Goal: Transaction & Acquisition: Obtain resource

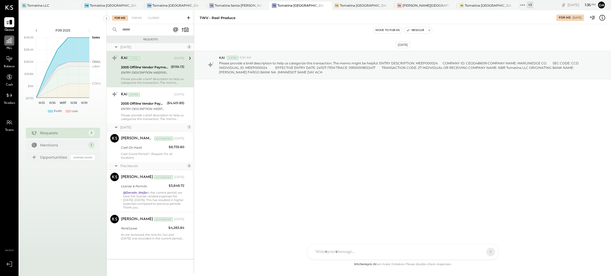
click at [4, 41] on div at bounding box center [9, 41] width 10 height 10
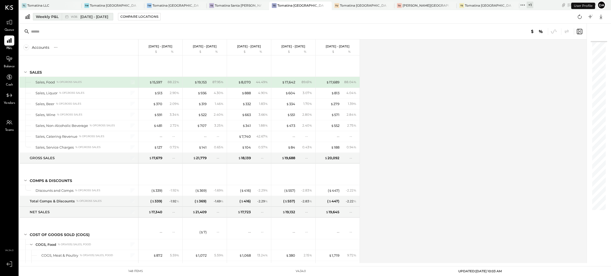
click at [54, 17] on div "Weekly P&L" at bounding box center [47, 16] width 23 height 5
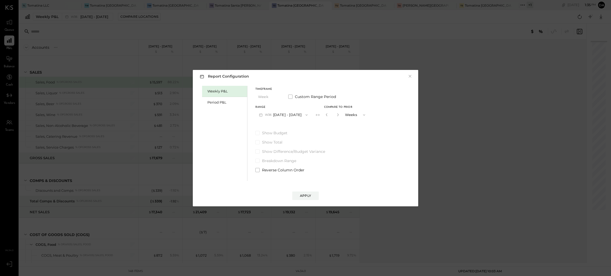
click at [405, 36] on div "Report Configuration × Weekly P&L Period P&L Timeframe Week Custom Range Period…" at bounding box center [305, 138] width 611 height 276
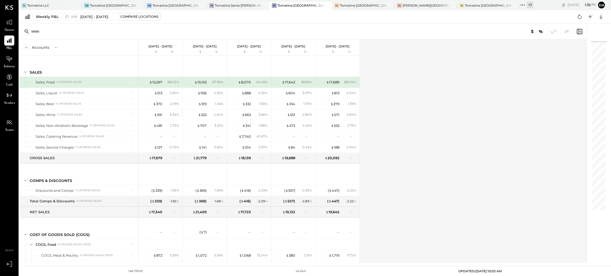
drag, startPoint x: 490, startPoint y: 2, endPoint x: 484, endPoint y: 4, distance: 6.5
click at [533, 2] on div "[DATE] 1 : 35 pm Da User Profile" at bounding box center [572, 5] width 78 height 10
click at [527, 4] on div "+ 1" at bounding box center [530, 5] width 7 height 7
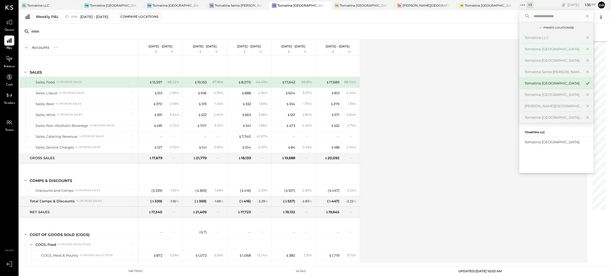
click at [524, 51] on div "Tomatina [GEOGRAPHIC_DATA]" at bounding box center [552, 49] width 57 height 5
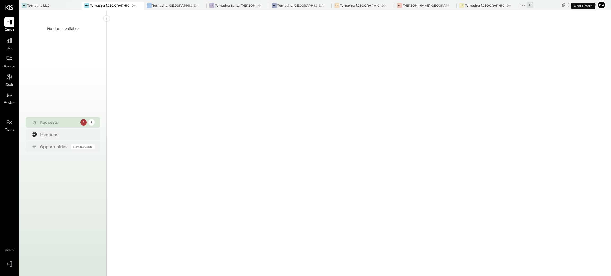
click at [12, 46] on div "P&L" at bounding box center [9, 43] width 10 height 15
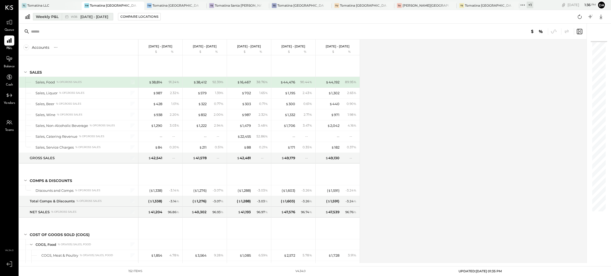
click at [42, 16] on div "Weekly P&L" at bounding box center [47, 16] width 23 height 5
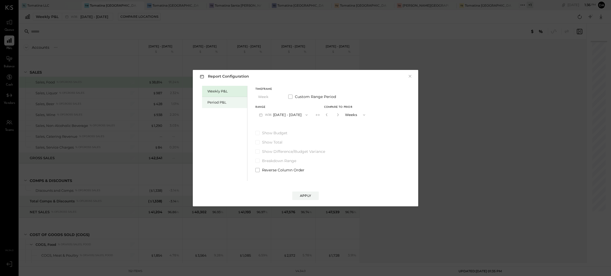
click at [223, 98] on div "Period P&L" at bounding box center [224, 102] width 45 height 11
click at [273, 113] on button "P09 [DATE] - [DATE]" at bounding box center [282, 115] width 55 height 10
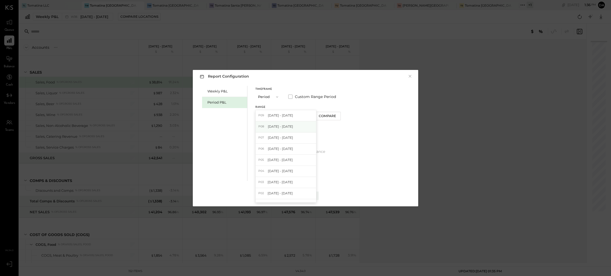
click at [280, 126] on span "[DATE] - [DATE]" at bounding box center [280, 126] width 25 height 5
click at [304, 194] on div "Apply" at bounding box center [305, 196] width 11 height 5
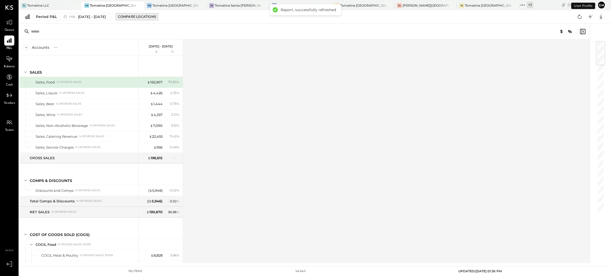
click at [141, 17] on div "Compare Locations" at bounding box center [137, 16] width 38 height 5
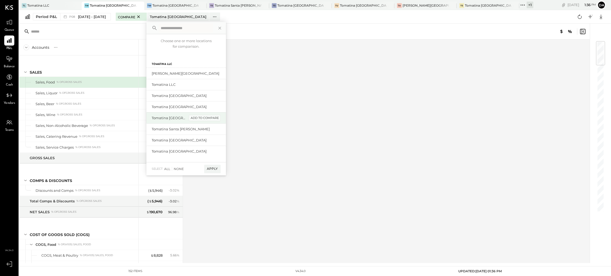
click at [202, 116] on div "add to compare" at bounding box center [205, 118] width 32 height 6
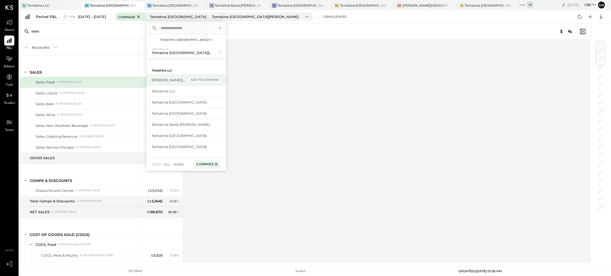
click at [211, 79] on div "add to compare" at bounding box center [205, 80] width 32 height 6
click at [204, 147] on div "add to compare" at bounding box center [205, 149] width 32 height 6
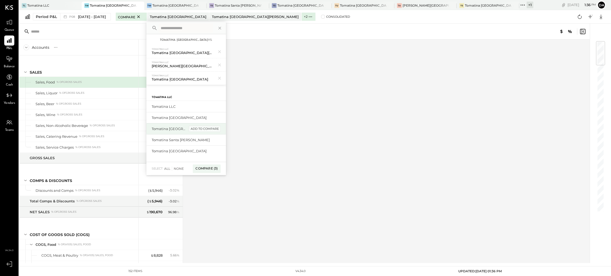
click at [203, 130] on div "add to compare" at bounding box center [205, 129] width 32 height 6
click at [203, 152] on div "add to compare" at bounding box center [205, 153] width 32 height 6
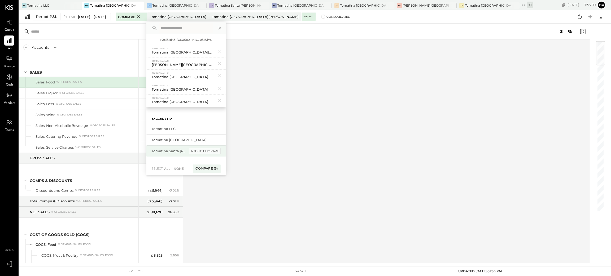
click at [203, 150] on div "add to compare" at bounding box center [205, 151] width 32 height 6
drag, startPoint x: 208, startPoint y: 140, endPoint x: 209, endPoint y: 135, distance: 5.0
click at [0, 0] on div "add to compare" at bounding box center [0, 0] width 0 height 0
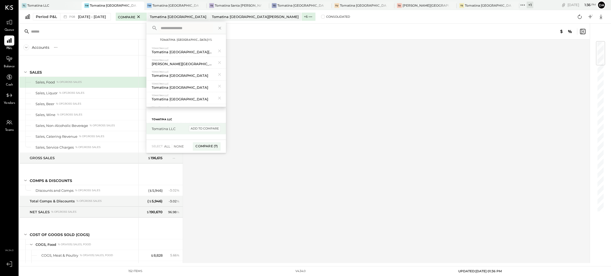
click at [211, 129] on div "add to compare" at bounding box center [205, 129] width 32 height 6
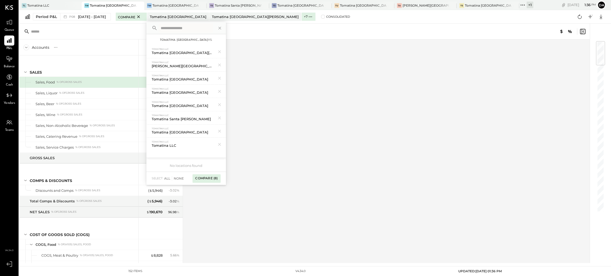
click at [216, 178] on div "Compare (8)" at bounding box center [206, 178] width 28 height 8
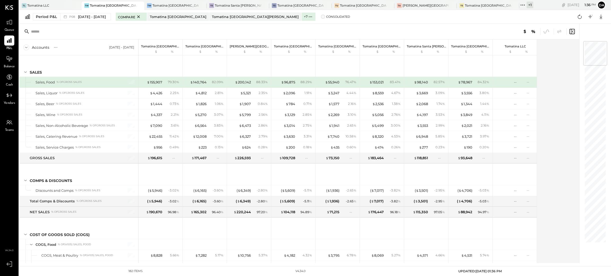
click at [321, 17] on span at bounding box center [323, 17] width 4 height 4
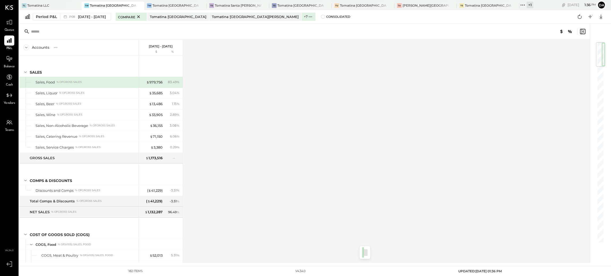
drag, startPoint x: 603, startPoint y: 55, endPoint x: 610, endPoint y: 34, distance: 22.6
click at [610, 34] on div "Accounts S % GL [DATE] - [DATE] $ % SALES Sales, Food % of GROSS SALES Sales, L…" at bounding box center [315, 144] width 592 height 240
click at [321, 17] on span at bounding box center [323, 17] width 4 height 4
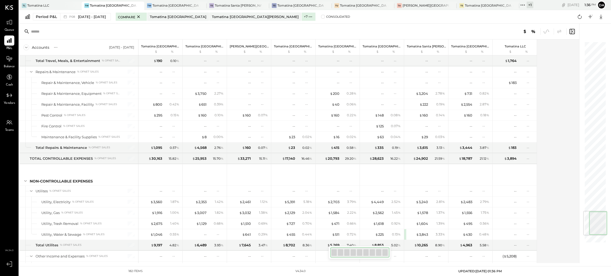
scroll to position [1506, 0]
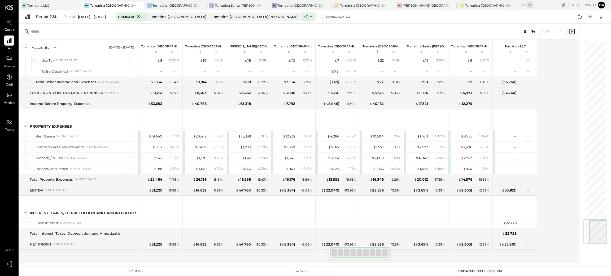
drag, startPoint x: 593, startPoint y: 63, endPoint x: 585, endPoint y: 250, distance: 187.1
click at [585, 250] on div at bounding box center [592, 144] width 27 height 240
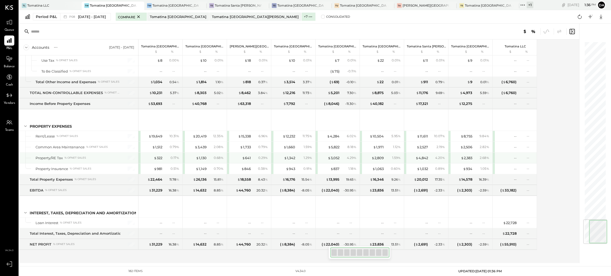
click at [464, 156] on div "$ 2,383" at bounding box center [466, 158] width 11 height 5
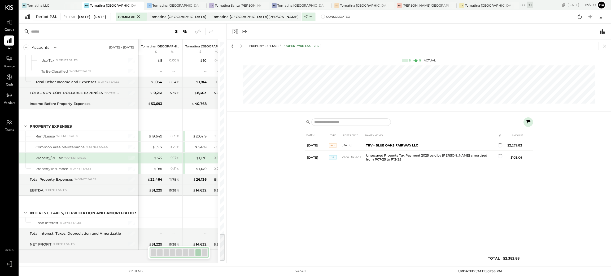
click at [237, 33] on icon "Close panel" at bounding box center [235, 31] width 6 height 6
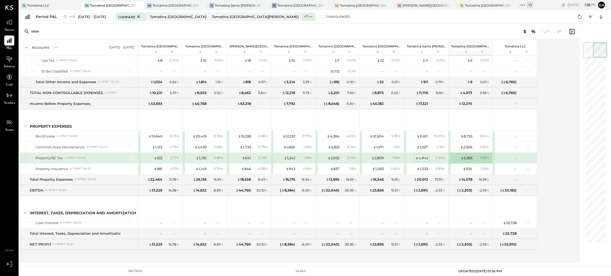
click at [421, 158] on div "$ 4,842" at bounding box center [421, 158] width 12 height 5
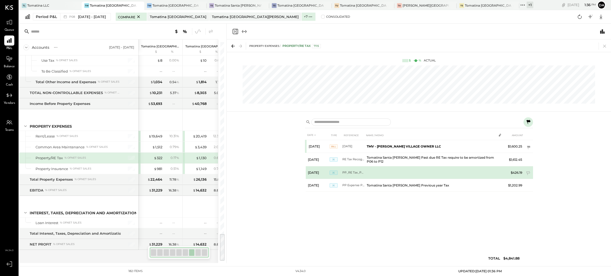
click at [446, 172] on td at bounding box center [431, 173] width 132 height 13
click at [527, 182] on td at bounding box center [528, 187] width 9 height 10
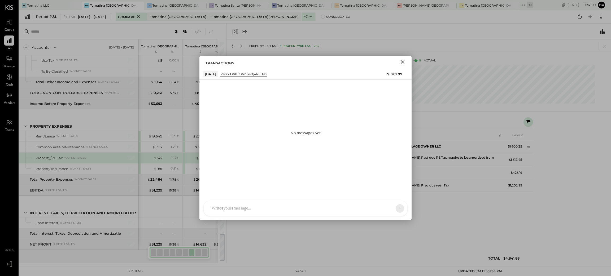
click at [303, 212] on div "NS [PERSON_NAME] D Darwin_Mejia CR [PERSON_NAME] R [PERSON_NAME] KT [PERSON_NAM…" at bounding box center [305, 208] width 204 height 15
click at [216, 182] on div "**********" at bounding box center [305, 186] width 193 height 21
drag, startPoint x: 378, startPoint y: 181, endPoint x: 199, endPoint y: 181, distance: 178.4
click at [199, 181] on div "**********" at bounding box center [305, 194] width 212 height 52
copy div "**********"
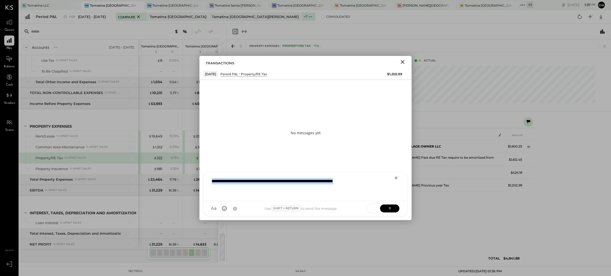
click at [378, 185] on div "**********" at bounding box center [305, 186] width 193 height 21
drag, startPoint x: 298, startPoint y: 189, endPoint x: 201, endPoint y: 184, distance: 96.9
click at [201, 184] on div "**********" at bounding box center [305, 194] width 212 height 52
copy div "**********"
click at [387, 208] on icon at bounding box center [389, 208] width 5 height 5
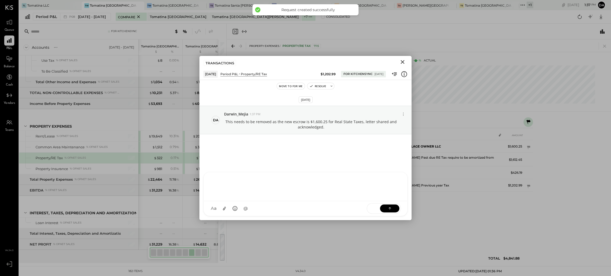
click at [515, 222] on div "DATE TYPE REFERENCE NAME / MEMO AMOUNT [DATE] Bill [DATE] TMV - [PERSON_NAME] V…" at bounding box center [419, 197] width 228 height 135
click at [400, 63] on icon "Close" at bounding box center [402, 62] width 6 height 6
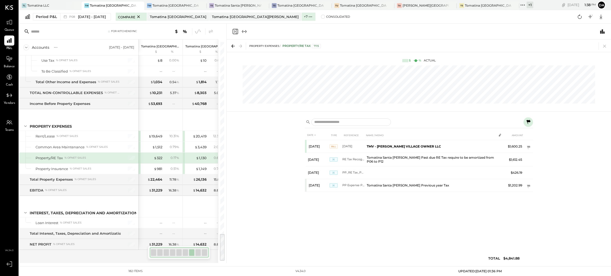
click at [235, 33] on icon "Close panel" at bounding box center [235, 31] width 6 height 6
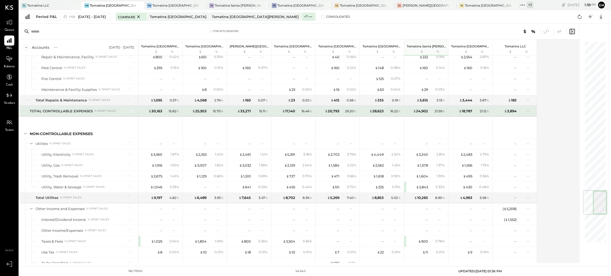
scroll to position [1267, 0]
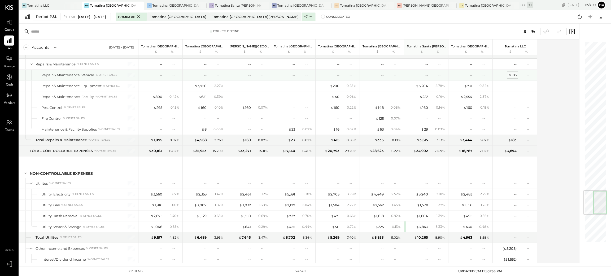
click at [513, 78] on div "$ 183" at bounding box center [512, 75] width 8 height 5
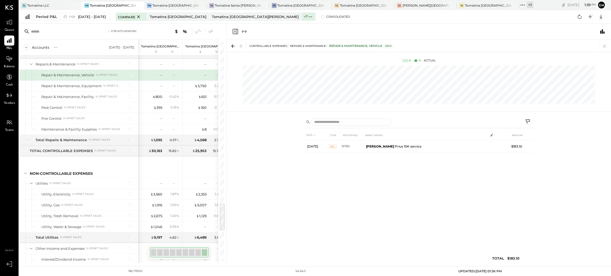
click at [235, 32] on icon "Close panel" at bounding box center [235, 31] width 6 height 6
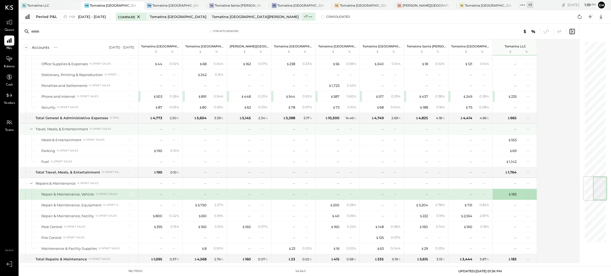
scroll to position [1108, 0]
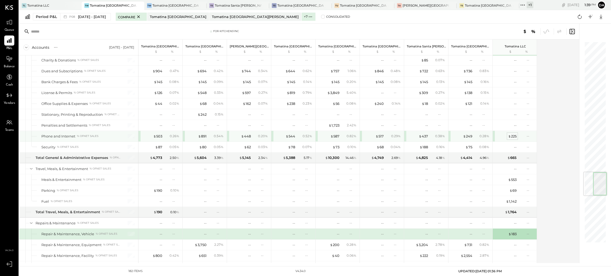
click at [511, 139] on div "$ 225" at bounding box center [512, 136] width 8 height 5
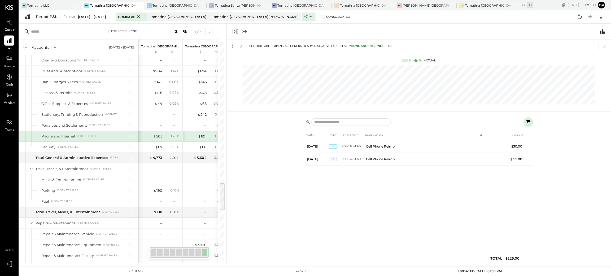
click at [236, 29] on icon "Close panel" at bounding box center [235, 31] width 5 height 5
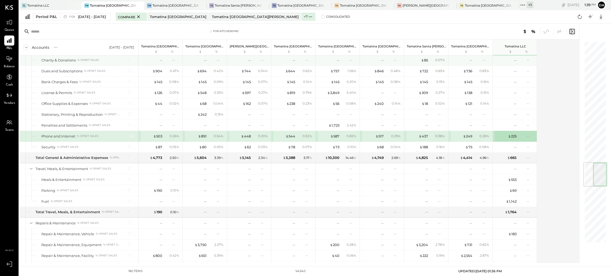
scroll to position [1028, 0]
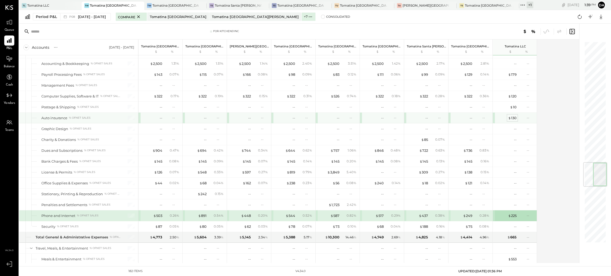
click at [513, 121] on div "$ 130" at bounding box center [512, 118] width 8 height 5
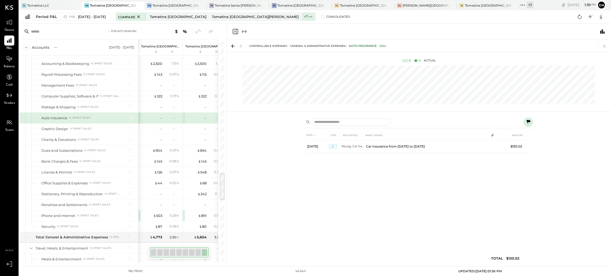
click at [232, 33] on icon "Close panel" at bounding box center [235, 31] width 6 height 6
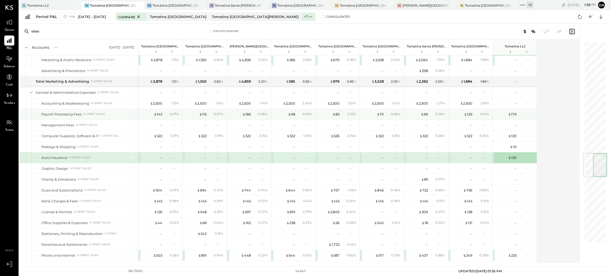
scroll to position [949, 0]
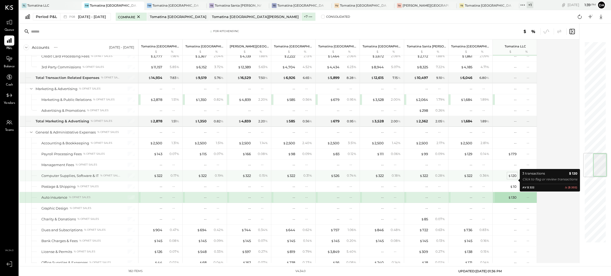
click at [513, 178] on div "$ 120" at bounding box center [512, 175] width 8 height 5
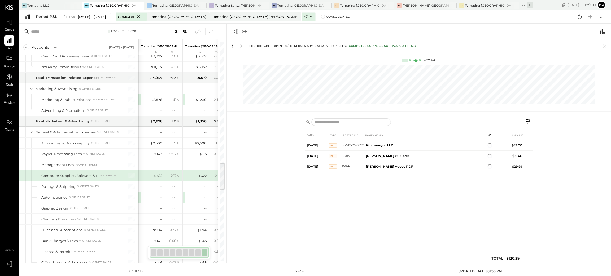
click at [235, 30] on icon "Close panel" at bounding box center [235, 31] width 6 height 6
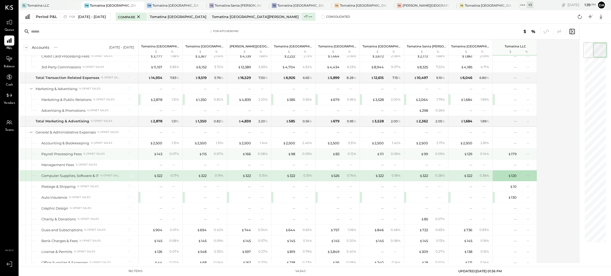
click at [513, 157] on div "$ 179" at bounding box center [512, 154] width 8 height 5
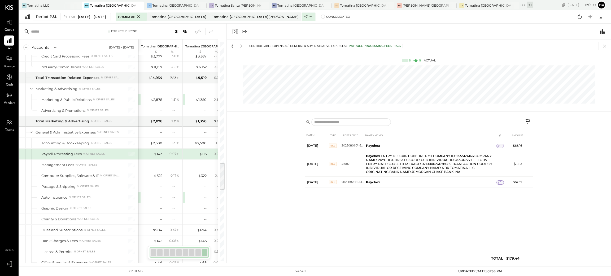
click at [236, 30] on icon "Close panel" at bounding box center [235, 31] width 5 height 5
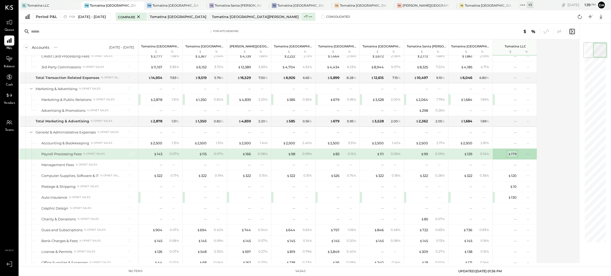
click at [513, 157] on div "$ 179" at bounding box center [512, 154] width 8 height 5
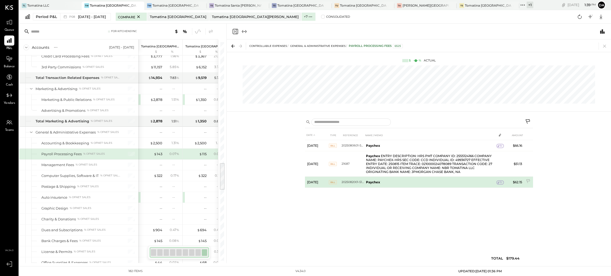
click at [499, 182] on icon at bounding box center [499, 183] width 4 height 4
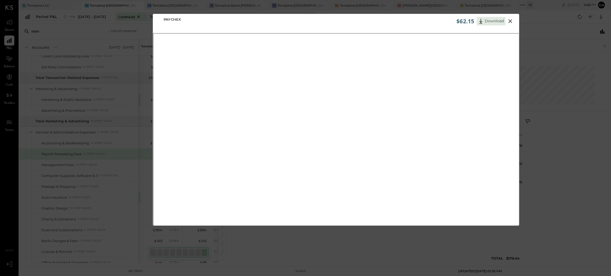
scroll to position [5, 0]
click at [509, 22] on icon at bounding box center [510, 20] width 6 height 6
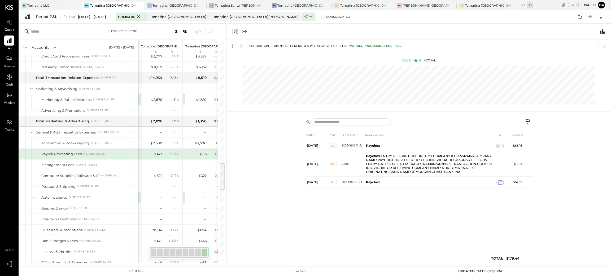
click at [236, 33] on icon "Close panel" at bounding box center [235, 31] width 5 height 5
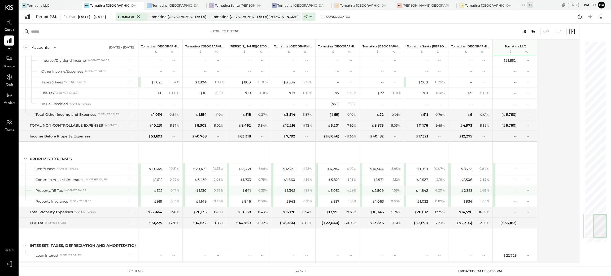
scroll to position [1426, 0]
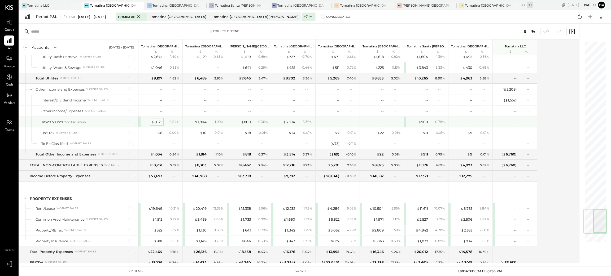
click at [159, 125] on div "$ 1,025" at bounding box center [156, 122] width 11 height 5
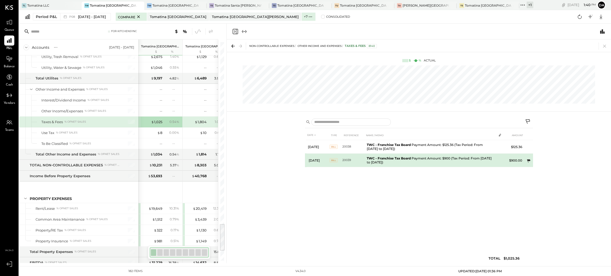
click at [528, 161] on icon at bounding box center [528, 160] width 3 height 3
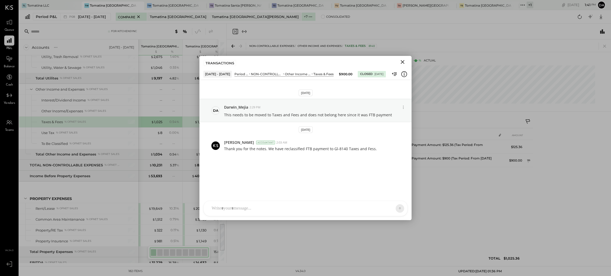
click at [404, 61] on icon "Close" at bounding box center [402, 62] width 6 height 6
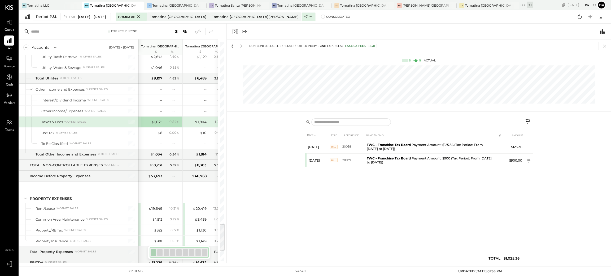
click at [233, 30] on icon "Close panel" at bounding box center [235, 31] width 6 height 6
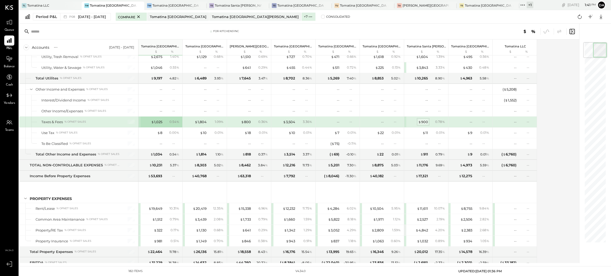
click at [426, 125] on div "$ 900" at bounding box center [423, 122] width 10 height 5
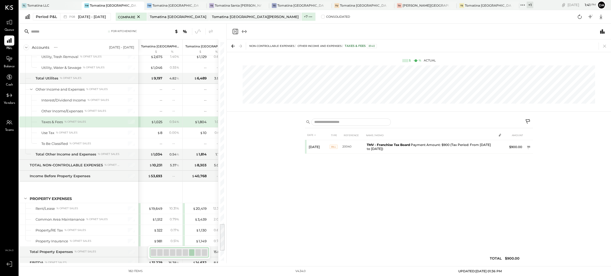
click at [232, 31] on icon "Close panel" at bounding box center [235, 31] width 6 height 6
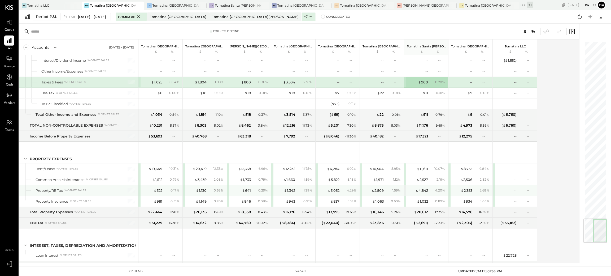
scroll to position [1506, 0]
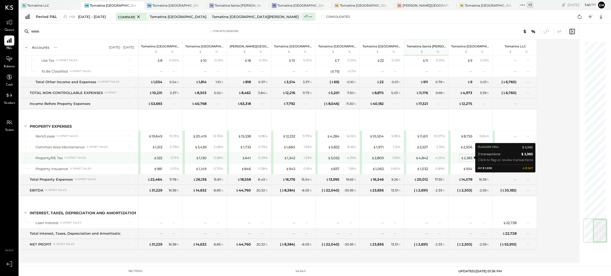
click at [471, 157] on div "$ 2,383" at bounding box center [466, 158] width 11 height 5
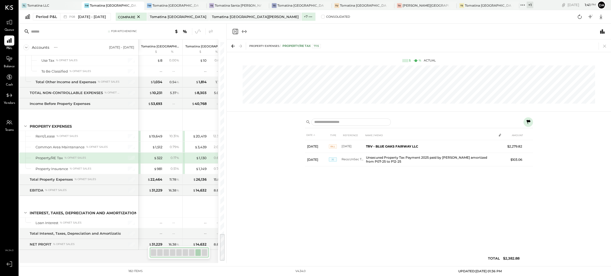
click at [234, 32] on icon "Close panel" at bounding box center [235, 31] width 6 height 6
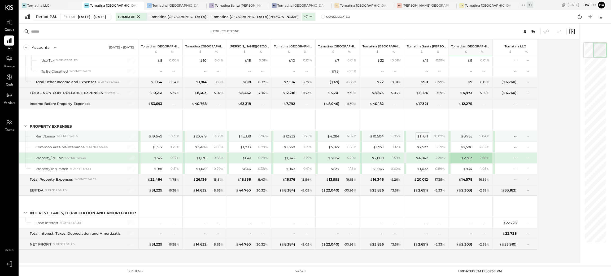
click at [424, 134] on div "$ 11,611" at bounding box center [422, 136] width 11 height 5
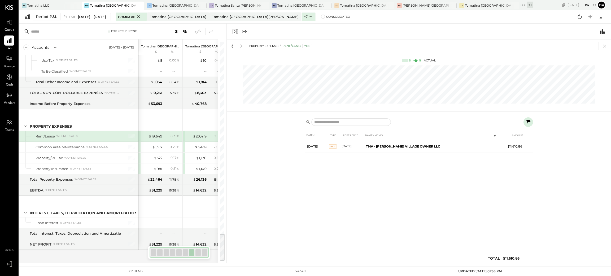
click at [233, 31] on icon "Close panel" at bounding box center [235, 31] width 5 height 5
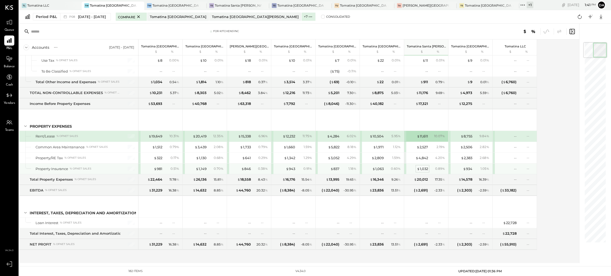
click at [423, 168] on div "$ 1,032" at bounding box center [422, 169] width 11 height 5
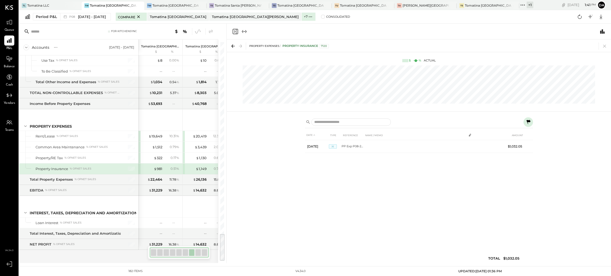
click at [235, 32] on icon "Close panel" at bounding box center [234, 31] width 1 height 2
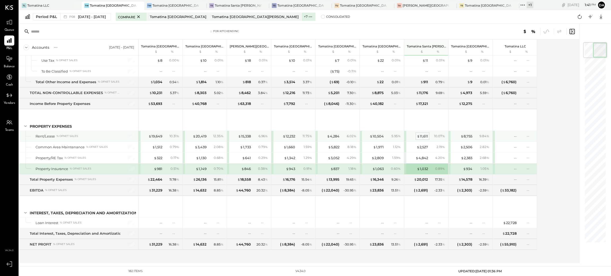
click at [426, 134] on div "$ 11,611" at bounding box center [422, 136] width 11 height 5
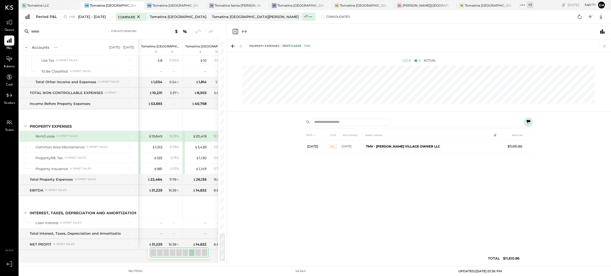
click at [236, 32] on icon "Close panel" at bounding box center [235, 31] width 6 height 6
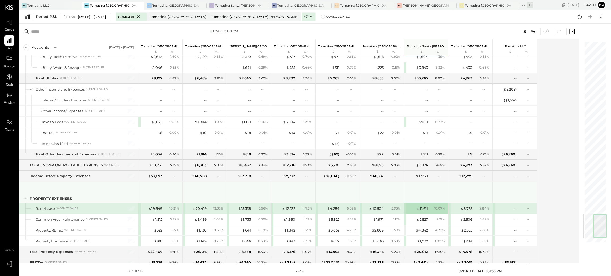
scroll to position [1466, 0]
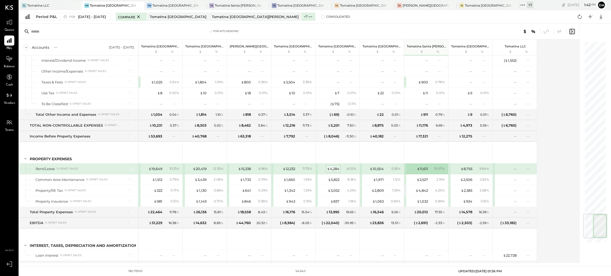
click at [334, 172] on div "$ 4,284" at bounding box center [333, 169] width 12 height 5
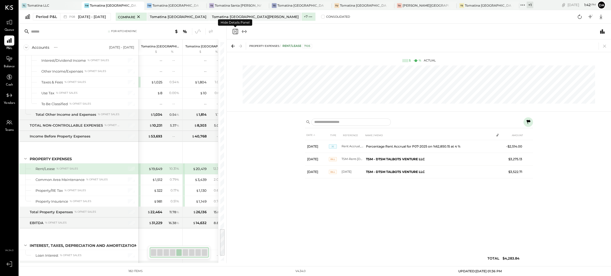
click at [235, 28] on icon "Close panel" at bounding box center [235, 31] width 6 height 6
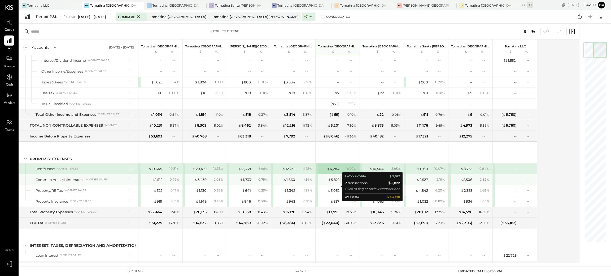
click at [334, 182] on div "$ 5,822" at bounding box center [333, 179] width 11 height 5
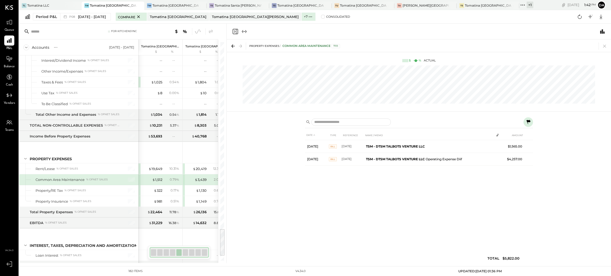
click at [235, 32] on icon "Close panel" at bounding box center [235, 31] width 6 height 6
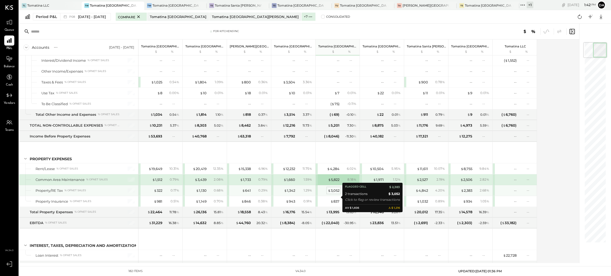
click at [335, 193] on div "$ 3,052" at bounding box center [334, 190] width 12 height 5
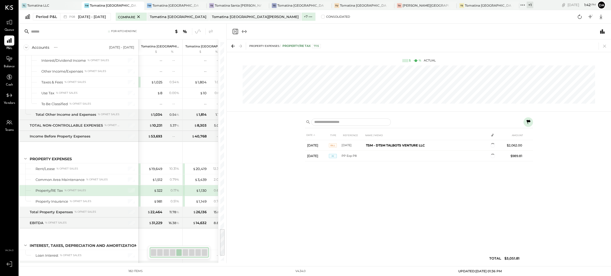
click at [234, 31] on icon "Close panel" at bounding box center [235, 31] width 6 height 6
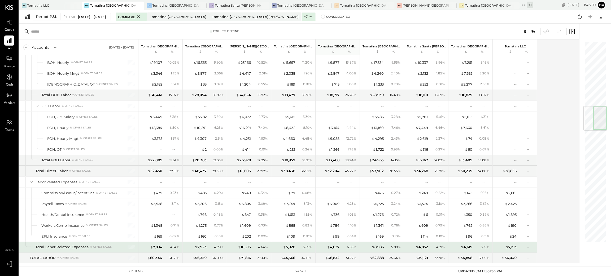
scroll to position [432, 0]
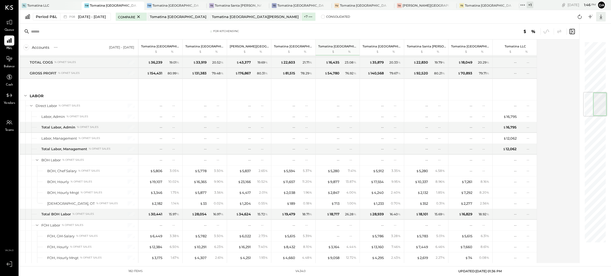
click at [599, 13] on icon at bounding box center [600, 16] width 7 height 7
click at [577, 47] on div "Excel" at bounding box center [584, 47] width 42 height 11
